Goal: Find specific page/section: Find specific page/section

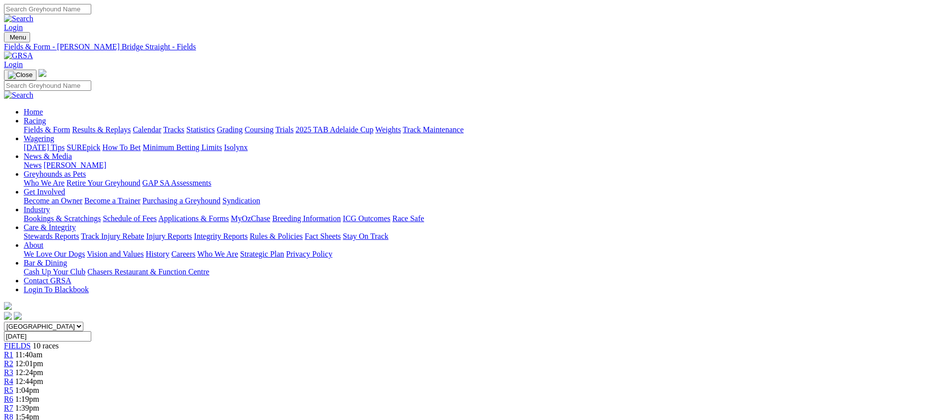
click at [70, 125] on link "Fields & Form" at bounding box center [47, 129] width 46 height 8
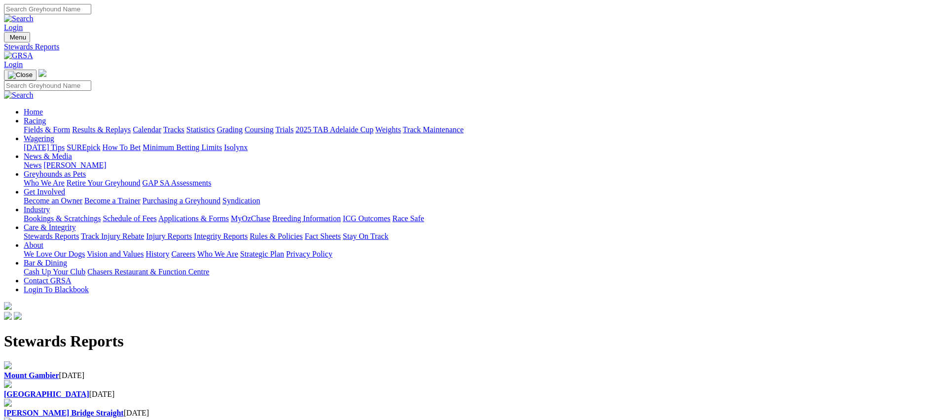
click at [89, 390] on b "Angle Park" at bounding box center [46, 394] width 85 height 8
